Goal: Transaction & Acquisition: Purchase product/service

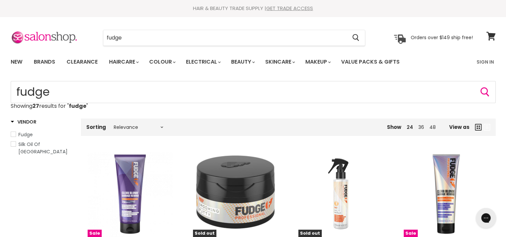
click at [12, 136] on span "Fudge" at bounding box center [13, 134] width 5 height 5
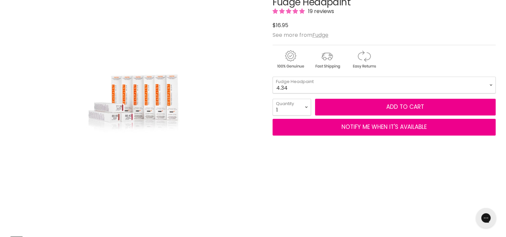
scroll to position [97, 0]
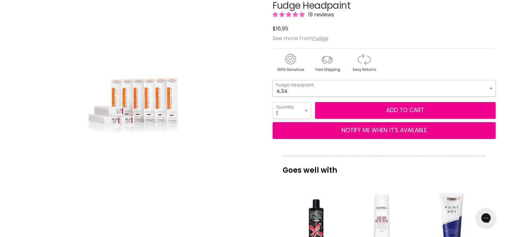
click at [487, 87] on select "4.34 4.6 4.62 5.00 5.22 5.23 5.3 5.4 5.5 5.73 6.00 6.3 6.34 6.5 6.73" at bounding box center [384, 88] width 223 height 17
click at [273, 80] on select "4.34 4.6 4.62 5.00 5.22 5.23 5.3 5.4 5.5 5.73 6.00 6.3 6.34 6.5 6.73" at bounding box center [384, 88] width 223 height 17
select select "7.73"
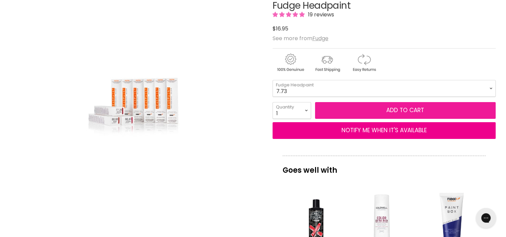
click at [401, 108] on button "Add to cart" at bounding box center [405, 110] width 181 height 17
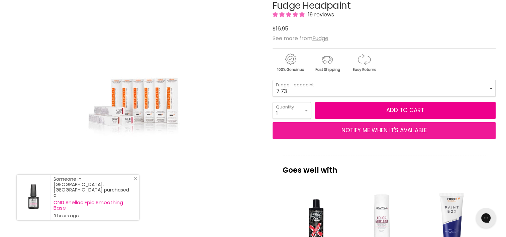
click at [366, 130] on button "NOTIFY ME WHEN IT'S AVAILABLE" at bounding box center [384, 130] width 223 height 17
select select "31786436296759"
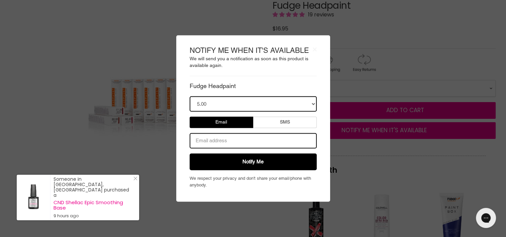
click at [367, 60] on body "× NOTIFY ME WHEN IT'S AVAILABLE We will send you a notification as soon as this…" at bounding box center [253, 118] width 506 height 237
